Goal: Transaction & Acquisition: Purchase product/service

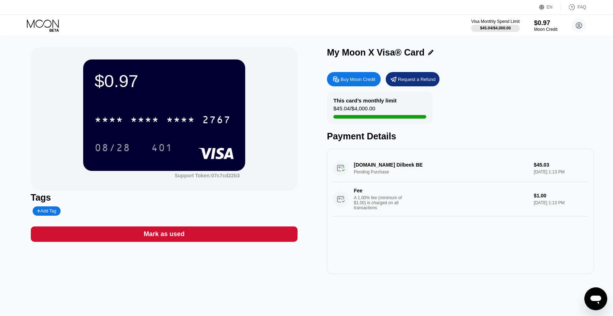
click at [348, 82] on div "Buy Moon Credit" at bounding box center [357, 79] width 35 height 6
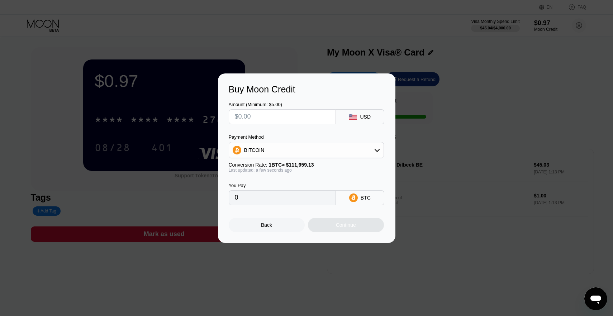
click at [300, 152] on div "BITCOIN" at bounding box center [306, 150] width 154 height 14
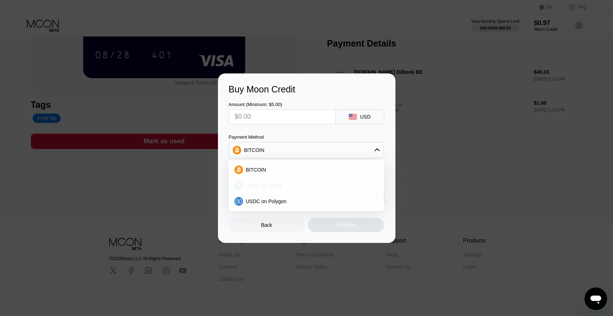
scroll to position [96, 0]
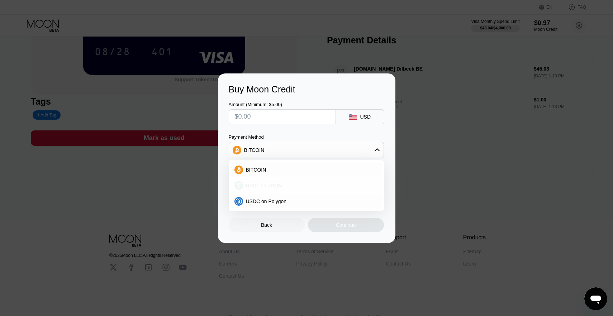
click at [292, 184] on div "USDT on TRON" at bounding box center [310, 186] width 135 height 6
type input "0.00"
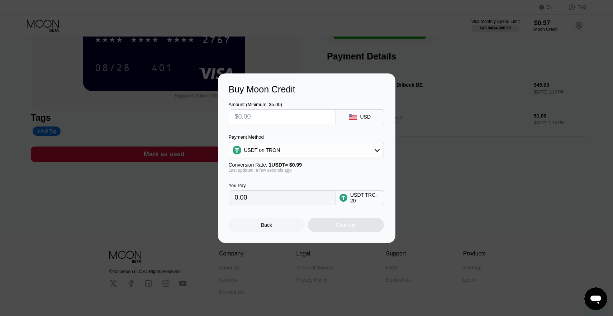
scroll to position [79, 0]
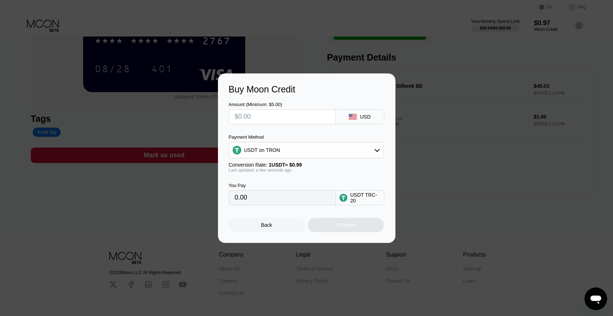
click at [290, 205] on div "Back Continue" at bounding box center [307, 218] width 156 height 27
click at [292, 119] on input "text" at bounding box center [282, 117] width 95 height 14
click at [392, 74] on div "Buy Moon Credit Amount (Minimum: $5.00) USD Payment Method USDT on TRON Convers…" at bounding box center [306, 157] width 177 height 169
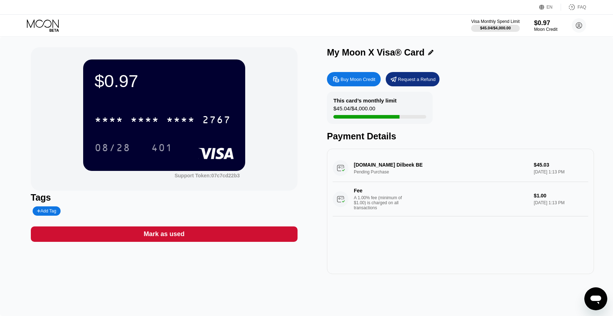
click at [359, 87] on div "Buy Moon Credit Request a Refund This card’s monthly limit $45.04 / $4,000.00 P…" at bounding box center [460, 171] width 267 height 206
click at [361, 83] on div "Buy Moon Credit" at bounding box center [354, 79] width 54 height 14
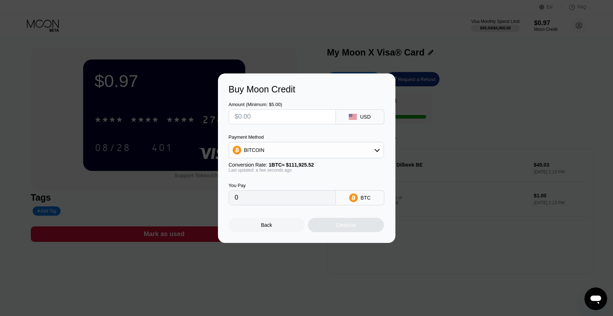
click at [281, 143] on div "BITCOIN" at bounding box center [306, 150] width 155 height 16
click at [281, 151] on div "BITCOIN" at bounding box center [306, 150] width 154 height 14
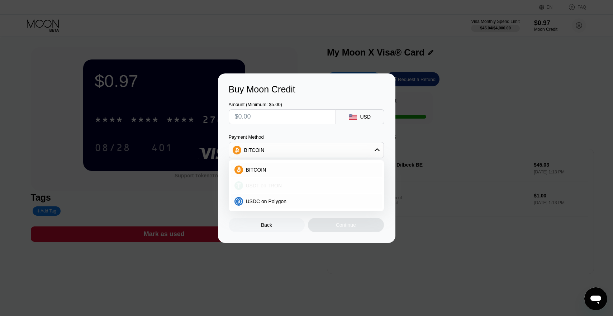
click at [280, 190] on div "USDT on TRON" at bounding box center [306, 185] width 151 height 14
type input "0.00"
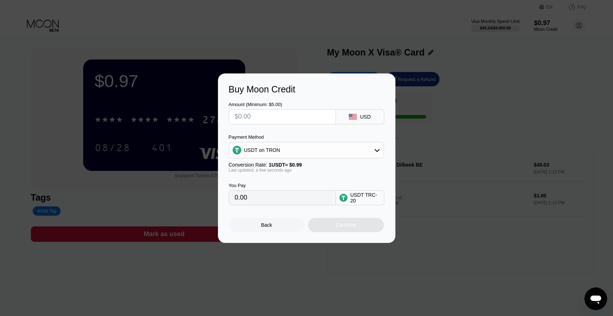
click at [369, 119] on div "USD" at bounding box center [365, 117] width 11 height 6
click at [296, 120] on input "text" at bounding box center [282, 117] width 95 height 14
type input "$50"
type input "50.51"
type input "$50"
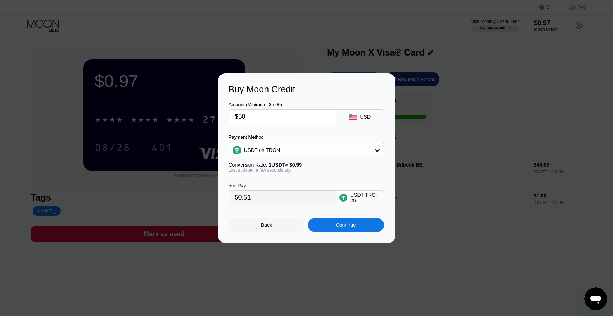
click at [357, 218] on div "Continue" at bounding box center [346, 225] width 76 height 14
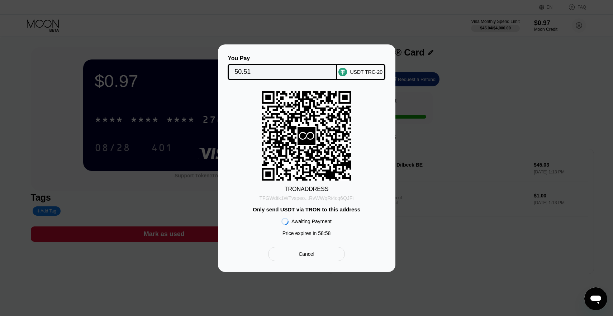
click at [331, 199] on div "TFGWdtk1WTvspeo...RvWWqRi4cq6QJFi" at bounding box center [306, 198] width 94 height 6
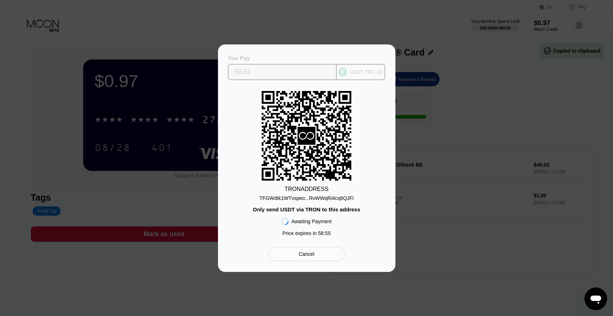
click at [312, 74] on input "50.51" at bounding box center [282, 72] width 96 height 14
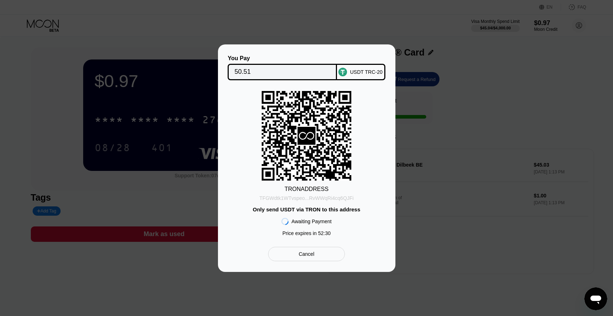
click at [295, 197] on div "TFGWdtk1WTvspeo...RvWWqRi4cq6QJFi" at bounding box center [306, 198] width 94 height 6
click at [324, 163] on rect at bounding box center [306, 136] width 90 height 90
click at [361, 70] on div "USDT TRC-20" at bounding box center [366, 72] width 33 height 6
click at [312, 220] on div "Awaiting Payment" at bounding box center [311, 222] width 40 height 6
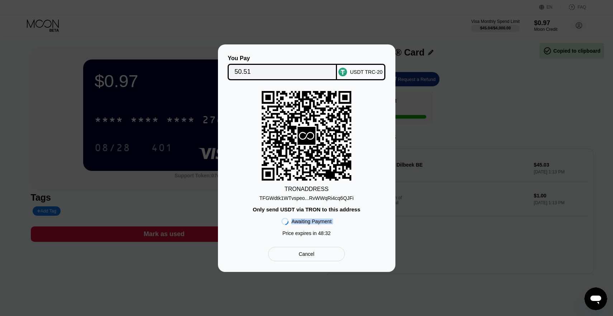
click at [312, 220] on div "Awaiting Payment" at bounding box center [311, 222] width 40 height 6
click at [328, 202] on div "TRON ADDRESS TFGWdtk1WTvspeo...RvWWqRi4cq6QJFi Only send USDT via TRON to this …" at bounding box center [307, 165] width 156 height 149
click at [319, 209] on div "Only send USDT via TRON to this address" at bounding box center [306, 209] width 107 height 6
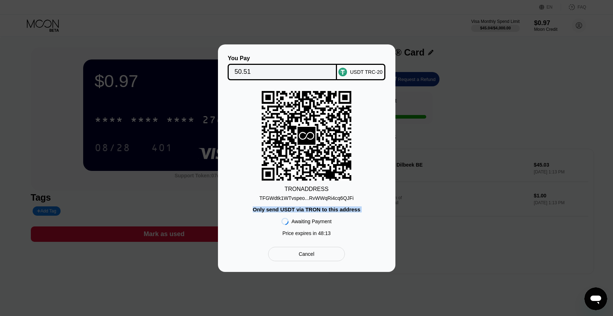
click at [302, 213] on div "Awaiting Payment Price expires in 48 : 13" at bounding box center [306, 225] width 50 height 27
click at [311, 209] on div "Only send USDT via TRON to this address" at bounding box center [306, 209] width 107 height 6
click at [369, 52] on div "You Pay 50.51 USDT TRC-20 TRON ADDRESS TFGWdtk1WTvspeo...RvWWqRi4cq6QJFi Only s…" at bounding box center [306, 157] width 177 height 227
click at [610, 298] on div at bounding box center [306, 158] width 613 height 316
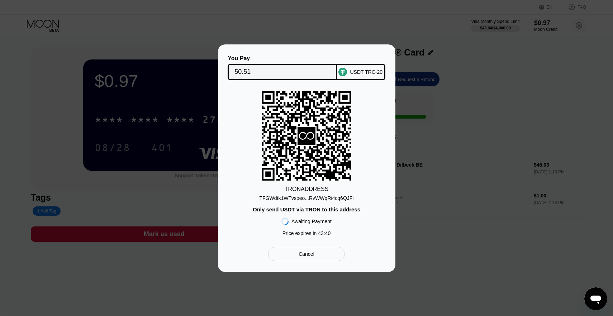
click at [600, 299] on icon "Mesajlaşma penceresini aç" at bounding box center [595, 300] width 11 height 9
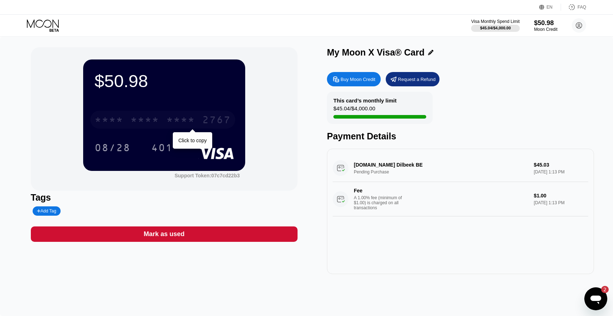
click at [154, 124] on div "* * * *" at bounding box center [144, 120] width 29 height 11
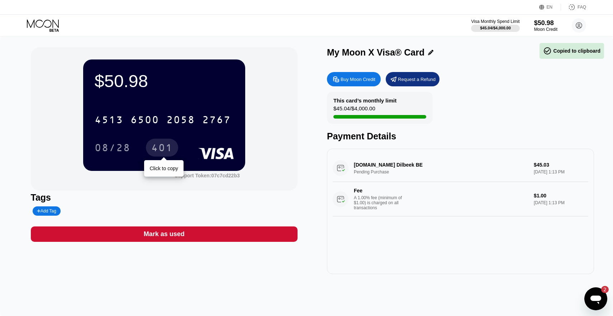
click at [152, 148] on div "401" at bounding box center [161, 148] width 21 height 11
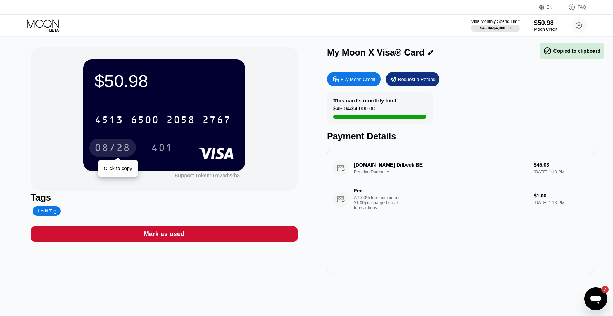
click at [101, 148] on div "08/28" at bounding box center [113, 148] width 36 height 11
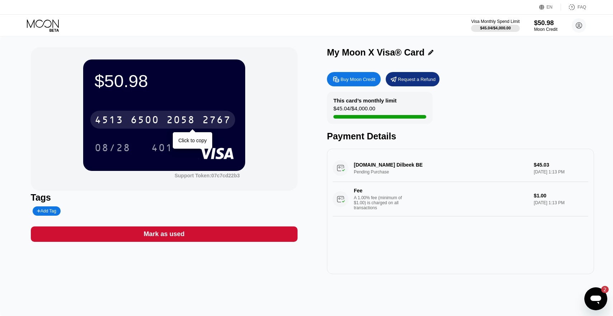
click at [169, 120] on div "2058" at bounding box center [180, 120] width 29 height 11
click at [169, 120] on div "* * * *" at bounding box center [180, 120] width 29 height 11
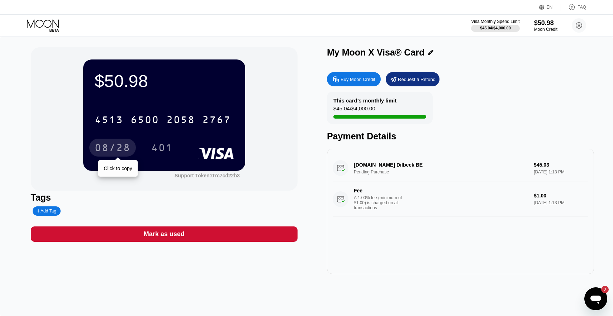
click at [114, 154] on div "08/28" at bounding box center [113, 148] width 36 height 11
